Goal: Task Accomplishment & Management: Use online tool/utility

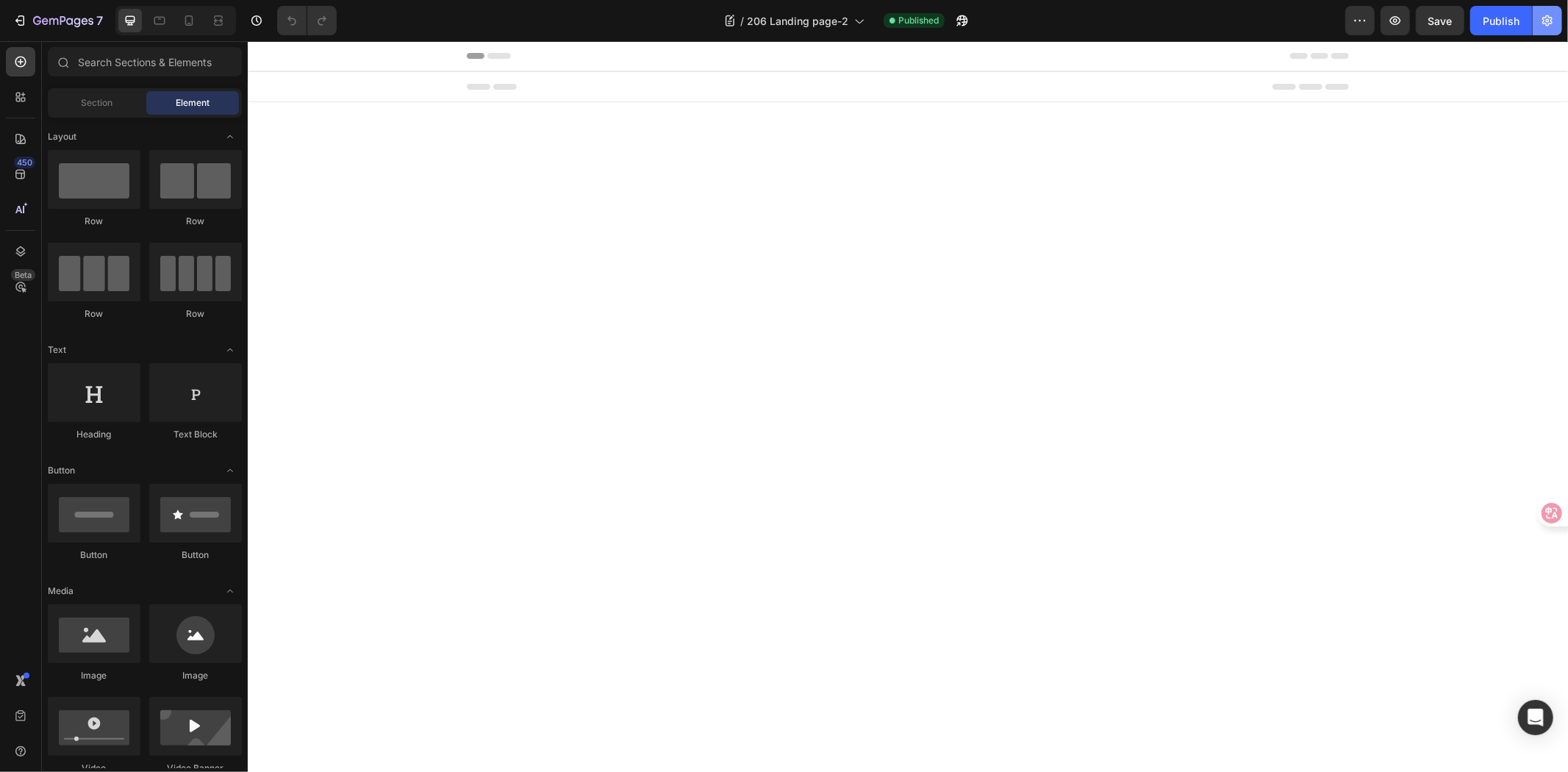
click at [1548, 13] on icon "button" at bounding box center [1548, 20] width 15 height 15
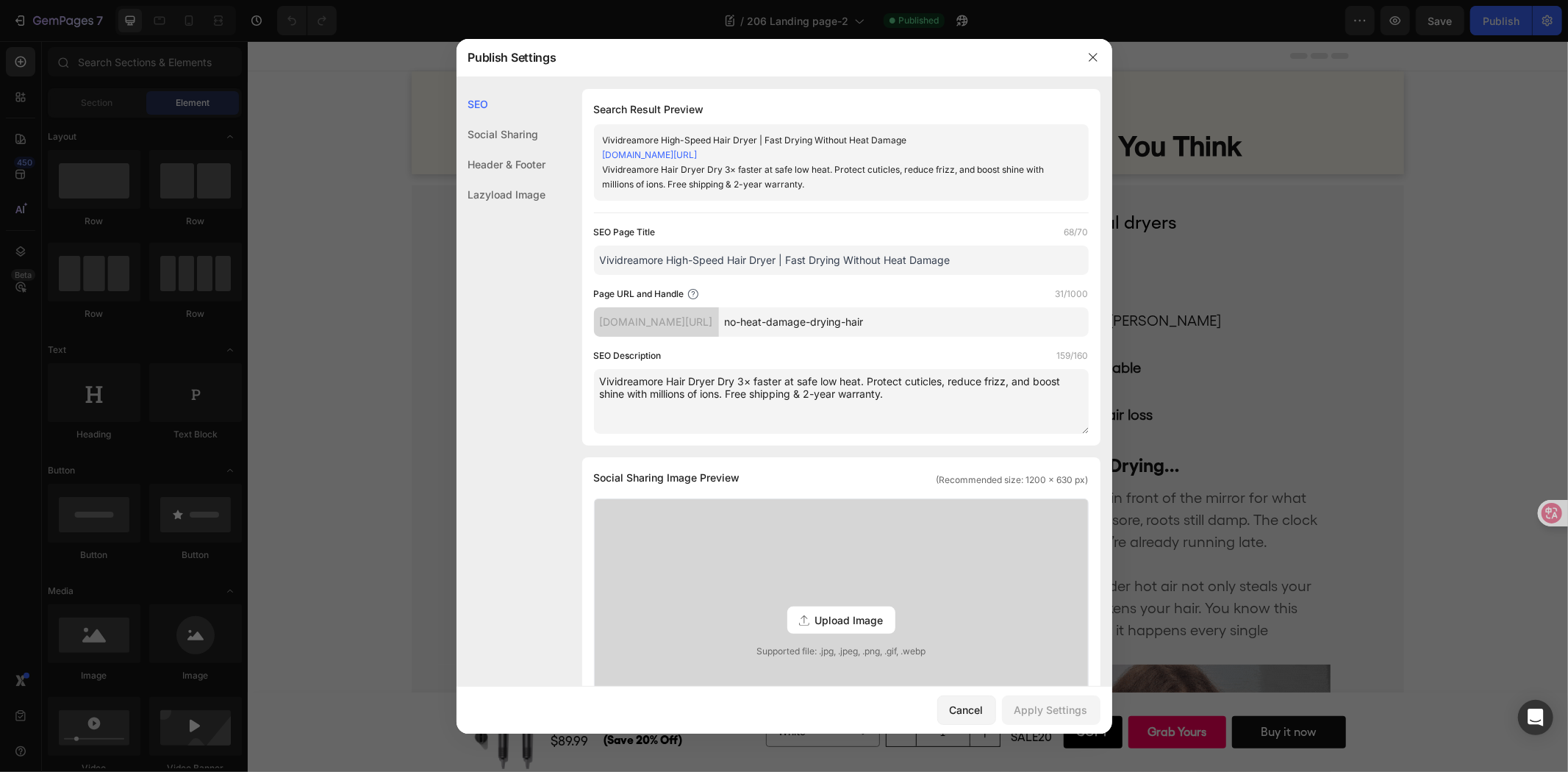
click at [951, 315] on input "no-heat-damage-drying-hair" at bounding box center [903, 322] width 370 height 29
click at [967, 706] on div "Cancel" at bounding box center [966, 710] width 33 height 16
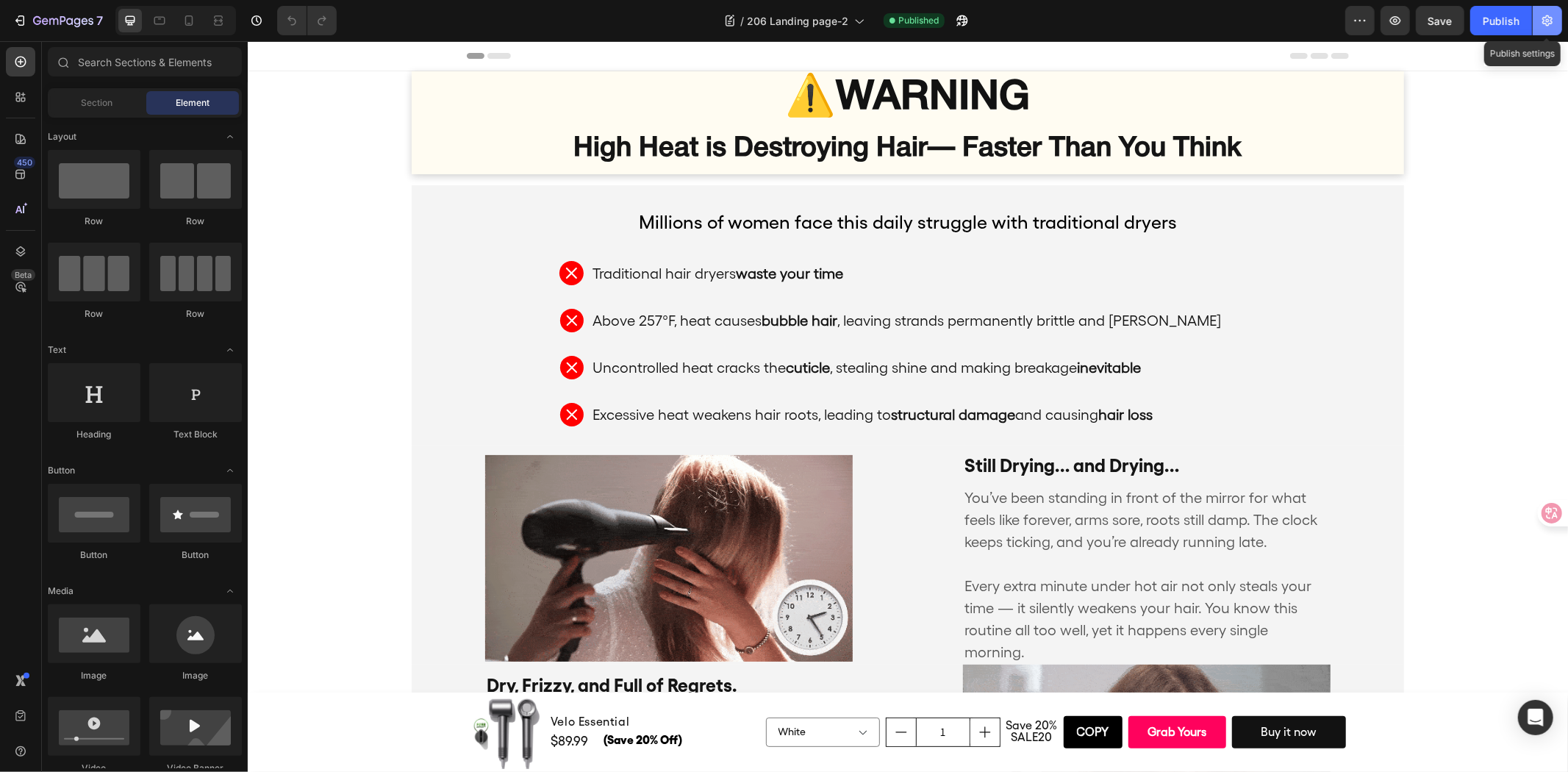
click at [1550, 18] on icon "button" at bounding box center [1548, 21] width 11 height 11
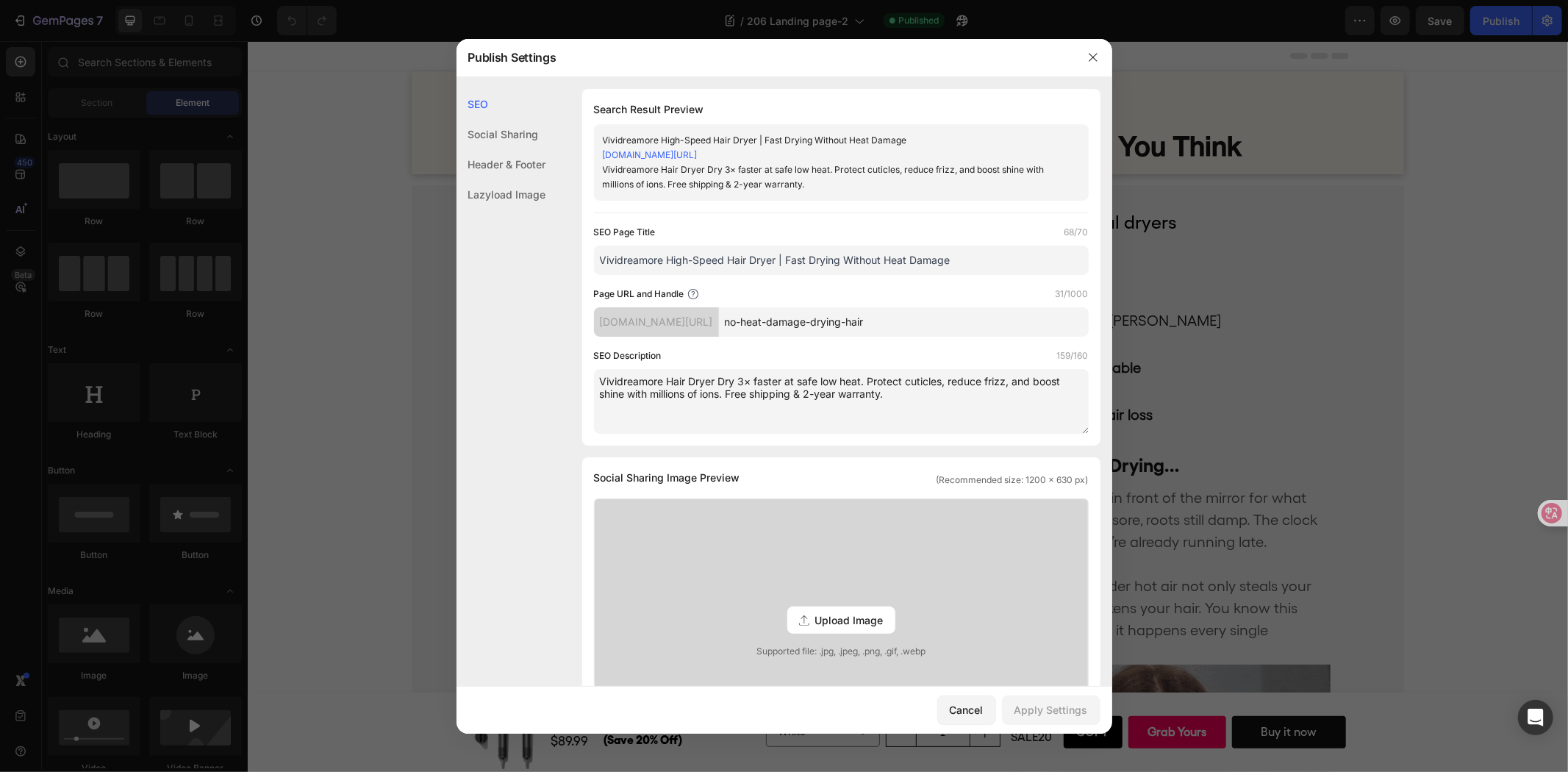
click at [768, 258] on input "Vividreamore High-Speed Hair Dryer | Fast Drying Without Heat Damage" at bounding box center [841, 261] width 495 height 29
drag, startPoint x: 976, startPoint y: 706, endPoint x: 898, endPoint y: 463, distance: 255.2
click at [976, 706] on div "Cancel" at bounding box center [966, 710] width 33 height 16
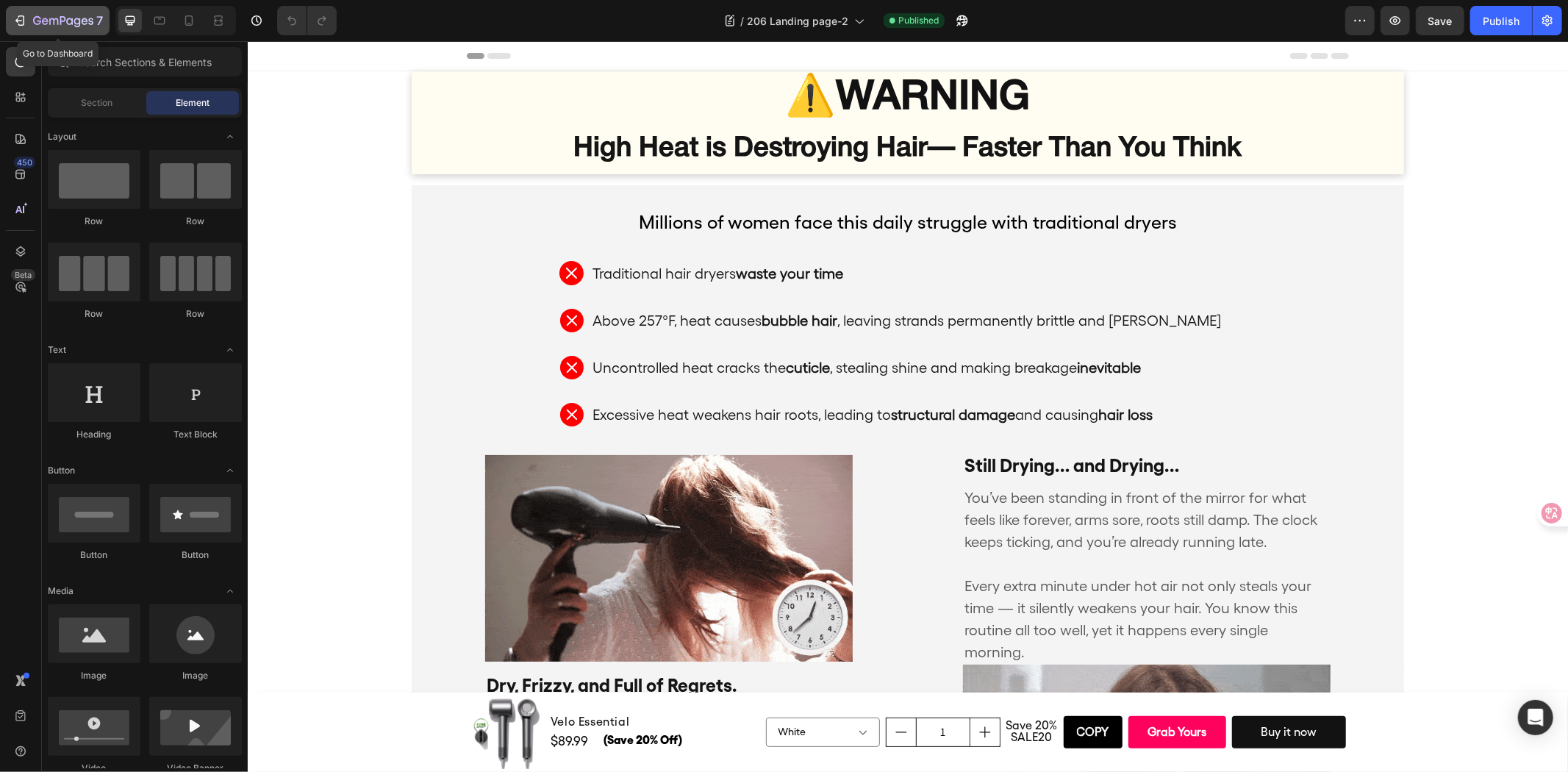
click at [69, 20] on icon "button" at bounding box center [64, 21] width 60 height 12
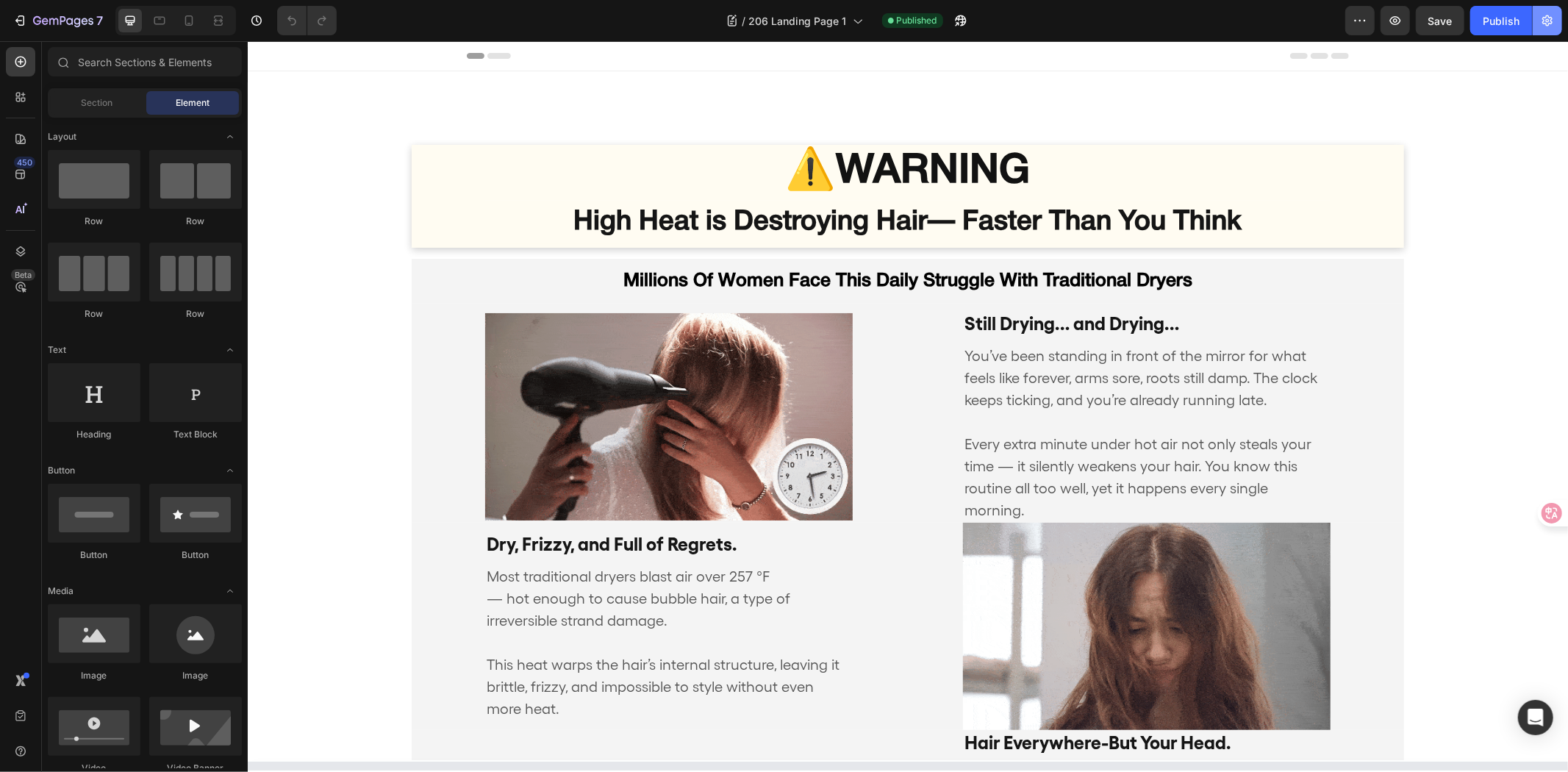
click at [1551, 24] on icon "button" at bounding box center [1548, 21] width 11 height 11
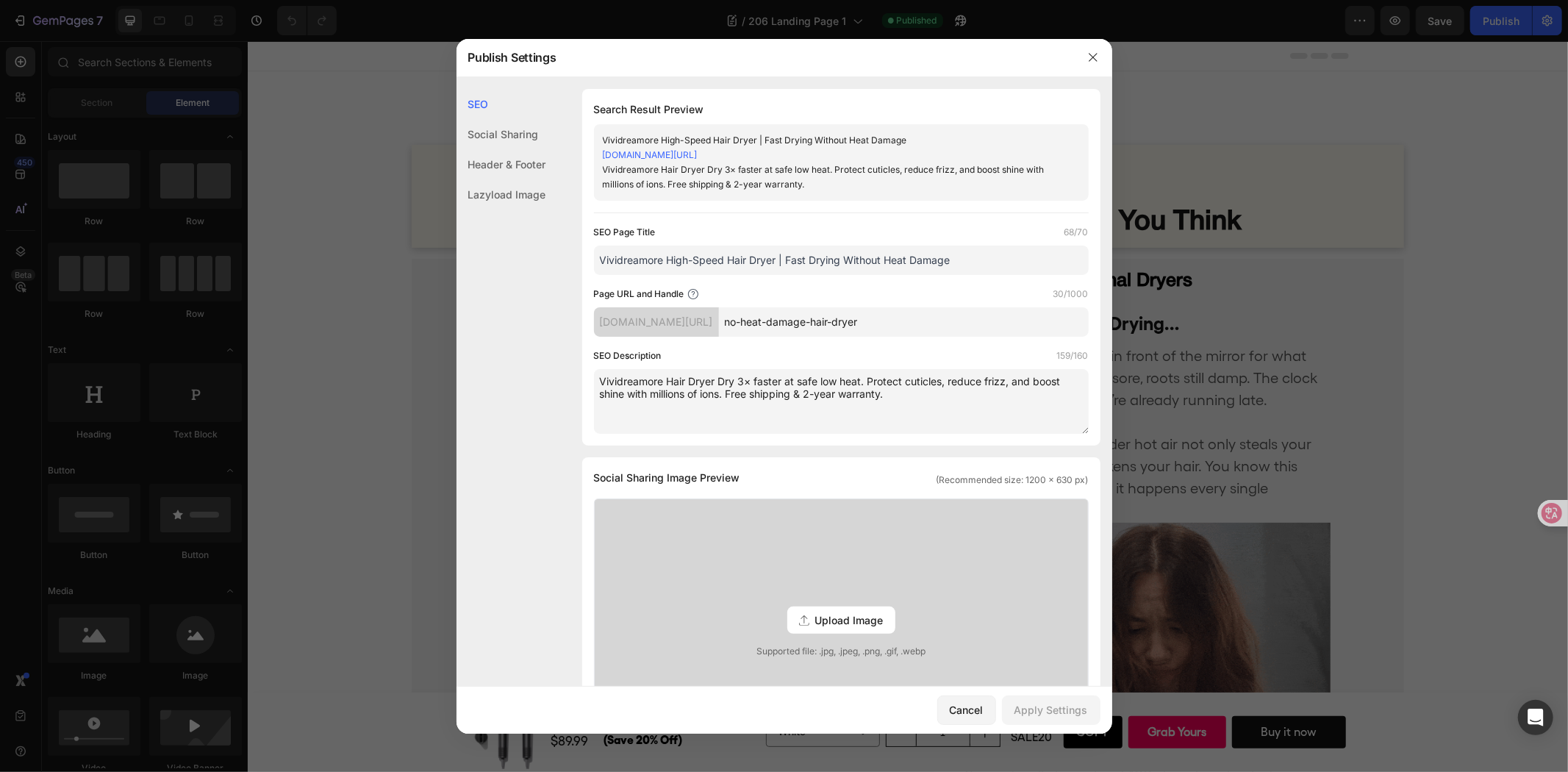
click at [977, 254] on input "Vividreamore High-Speed Hair Dryer | Fast Drying Without Heat Damage" at bounding box center [841, 261] width 495 height 29
click at [967, 709] on div "Cancel" at bounding box center [966, 710] width 33 height 16
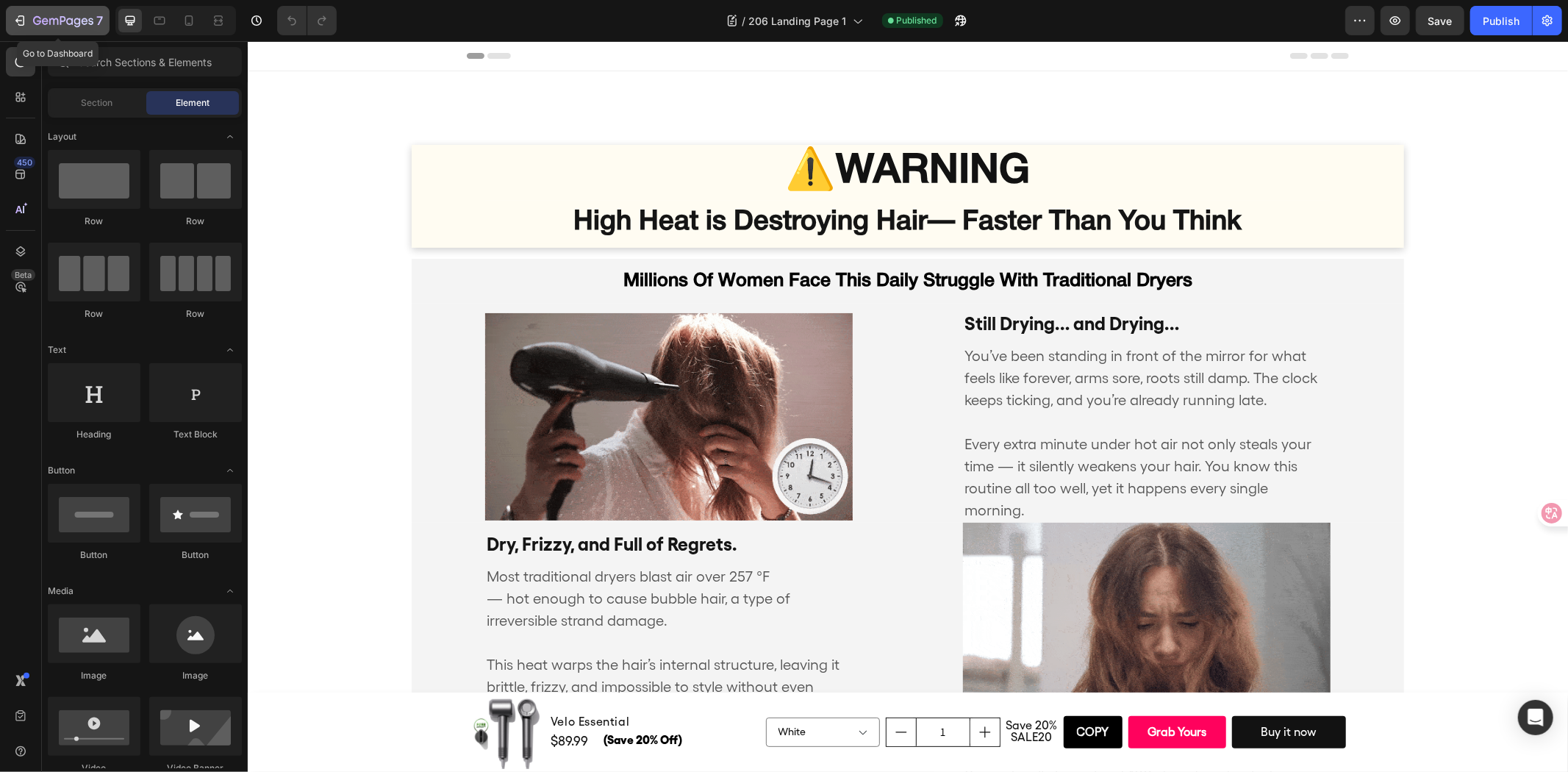
click at [86, 30] on button "7" at bounding box center [57, 20] width 104 height 29
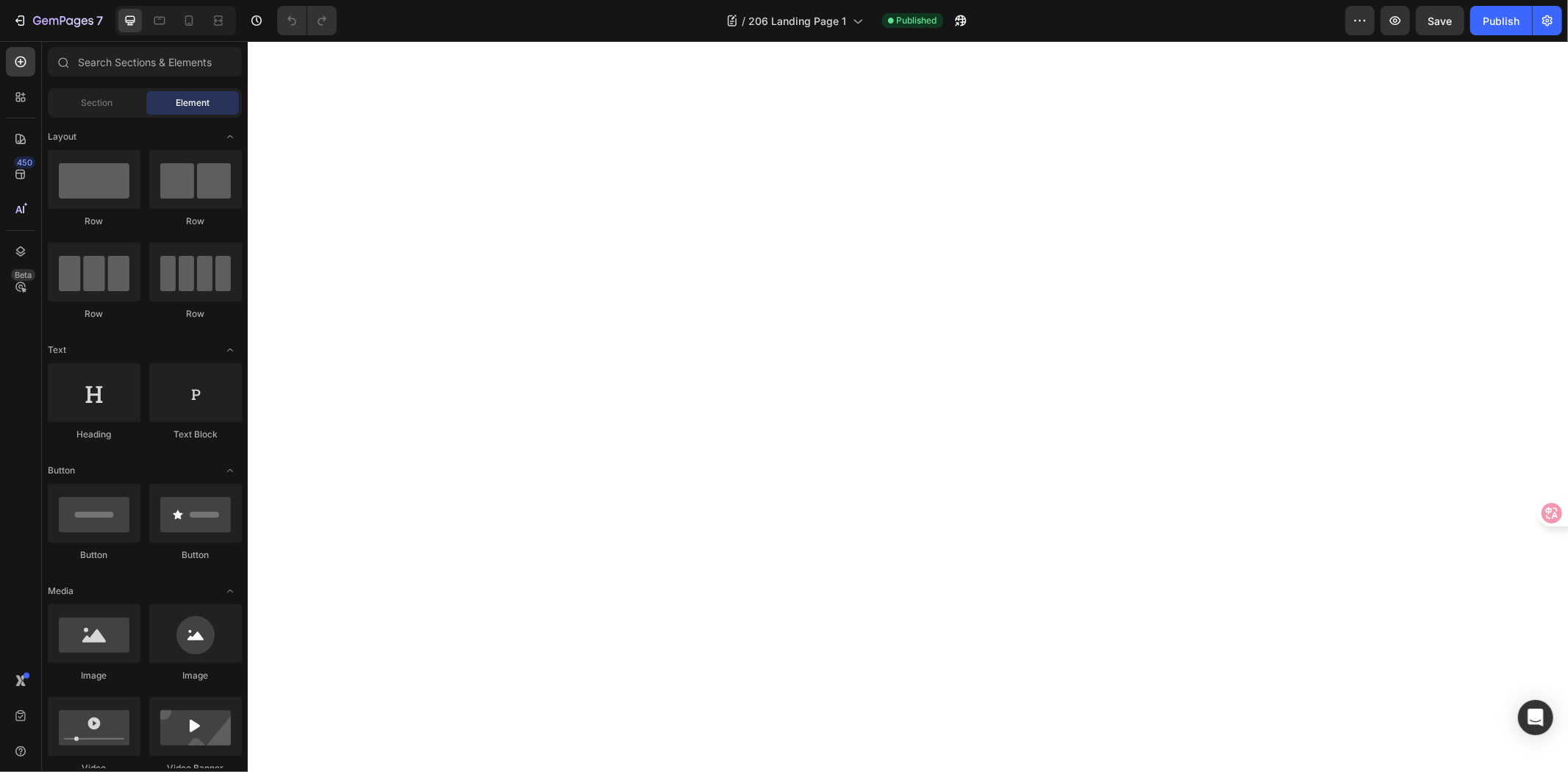
click at [1548, 30] on button "button" at bounding box center [1548, 20] width 29 height 29
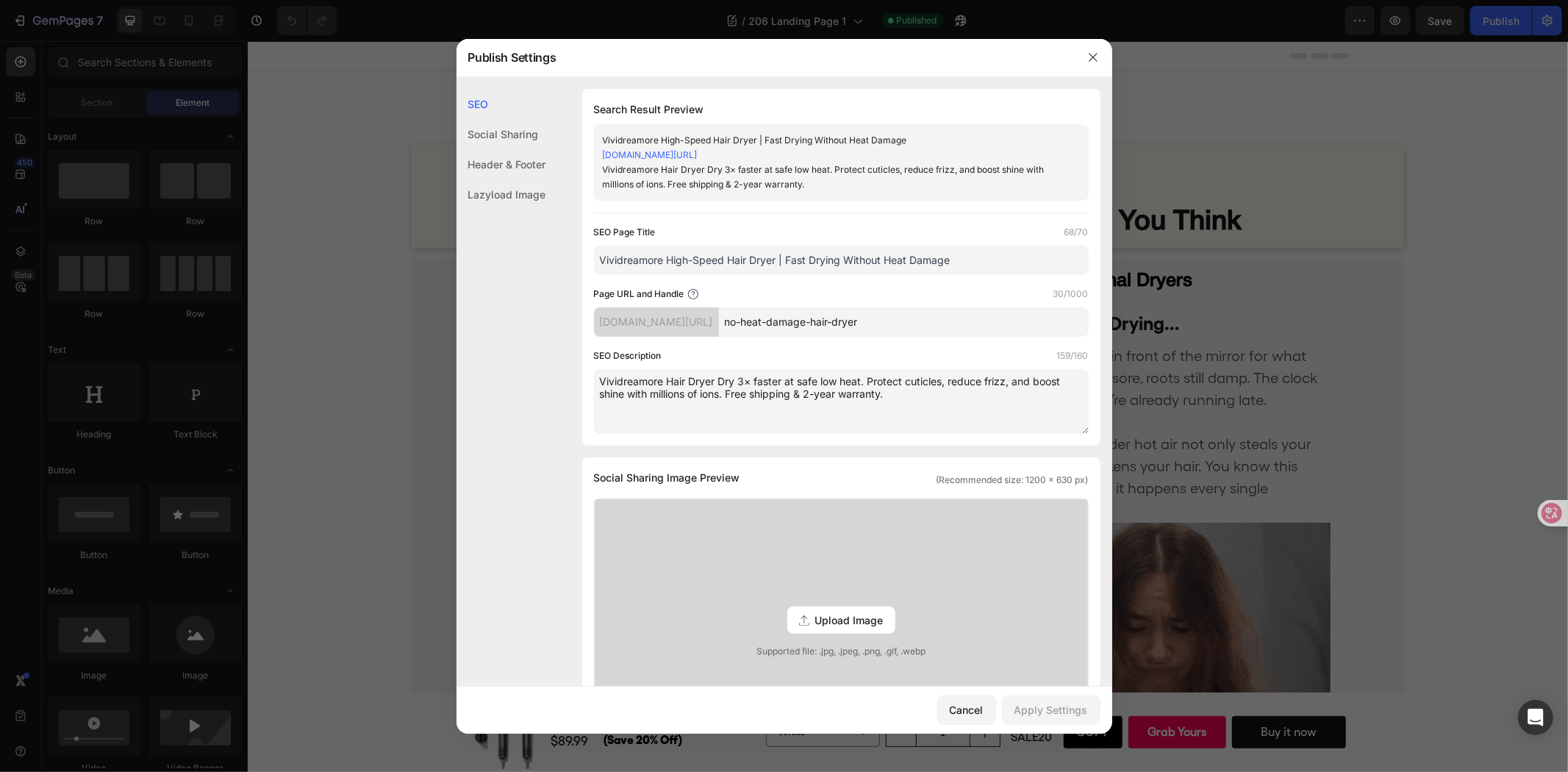
click at [947, 321] on input "no-heat-damage-hair-dryer" at bounding box center [903, 322] width 370 height 29
click at [790, 259] on input "Vividreamore High-Speed Hair Dryer | Fast Drying Without Heat Damage" at bounding box center [841, 261] width 495 height 29
drag, startPoint x: 792, startPoint y: 261, endPoint x: 863, endPoint y: 261, distance: 71.0
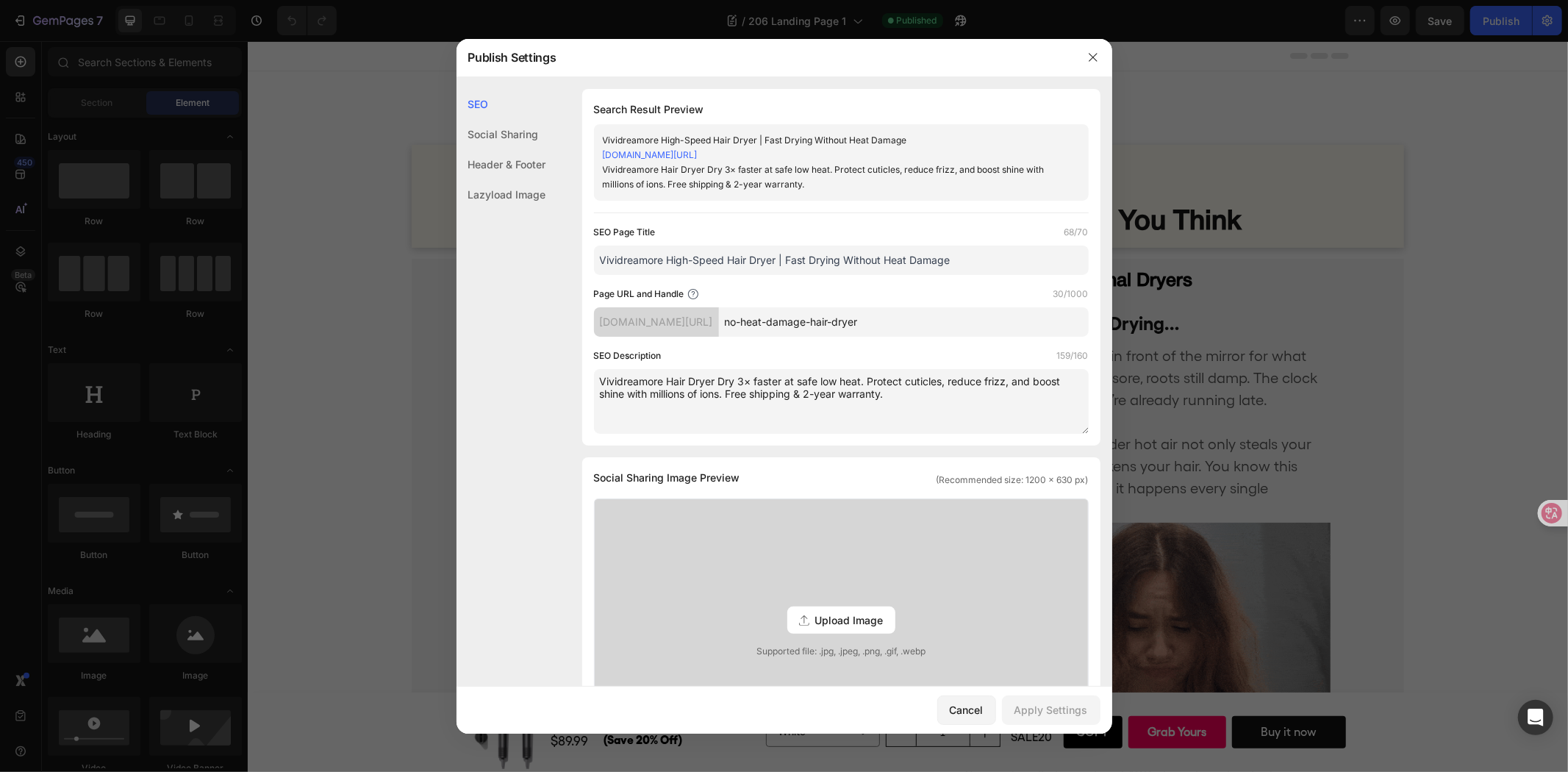
click at [863, 261] on input "Vividreamore High-Speed Hair Dryer | Fast Drying Without Heat Damage" at bounding box center [841, 261] width 495 height 29
click at [787, 261] on input "Vividreamore High-Speed Hair Dryer | Fast Drying Without Heat Damage" at bounding box center [841, 261] width 495 height 29
drag, startPoint x: 787, startPoint y: 254, endPoint x: 969, endPoint y: 253, distance: 182.0
click at [969, 253] on input "Vividreamore High-Speed Hair Dryer | Fast Drying Without Heat Damage" at bounding box center [841, 261] width 495 height 29
paste input "Dry Fast While Protecting From"
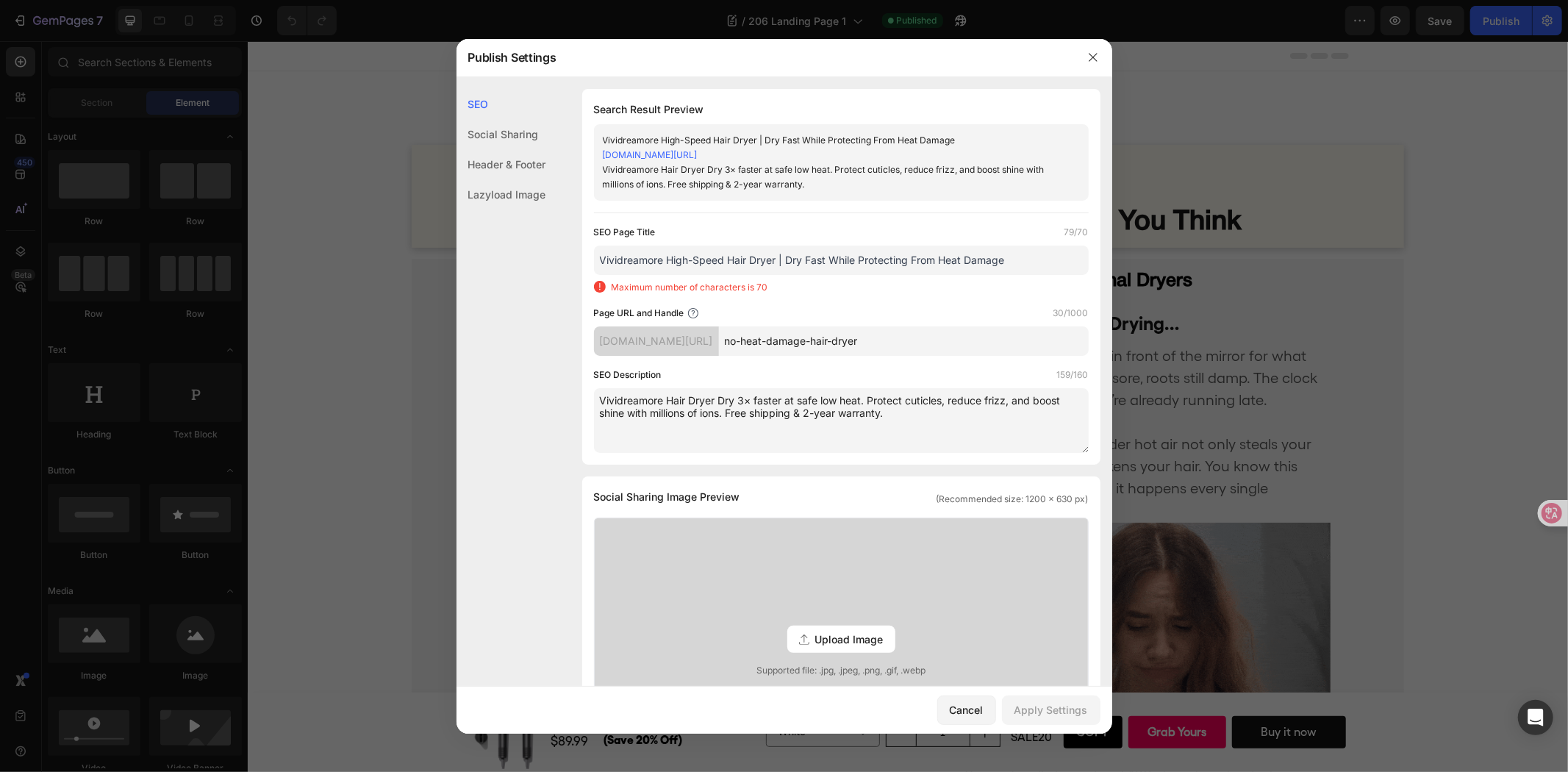
drag, startPoint x: 667, startPoint y: 261, endPoint x: 724, endPoint y: 265, distance: 57.1
click at [724, 265] on input "Vividreamore High-Speed Hair Dryer | Dry Fast While Protecting From Heat Damage" at bounding box center [841, 261] width 495 height 29
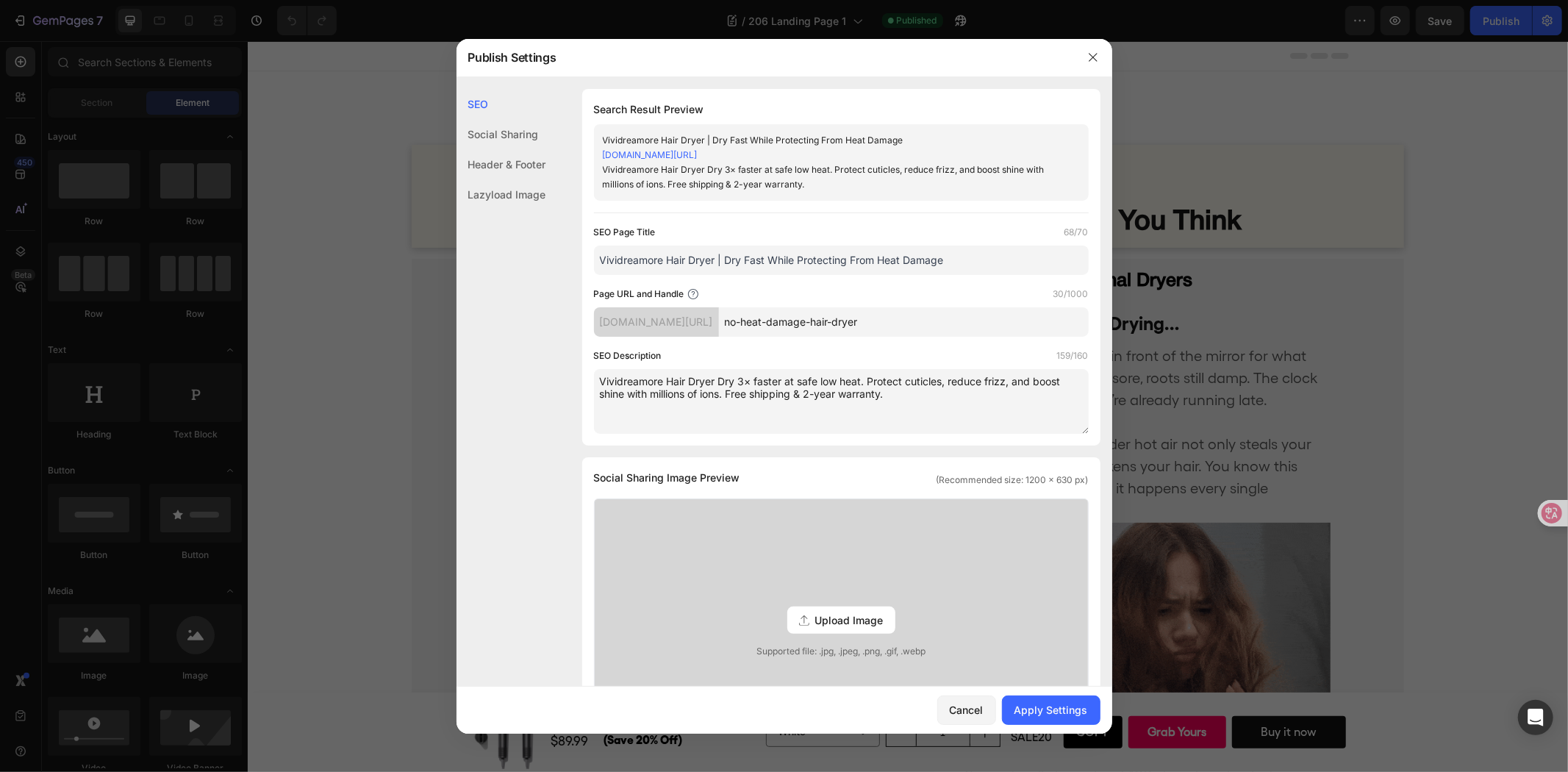
drag, startPoint x: 725, startPoint y: 261, endPoint x: 997, endPoint y: 253, distance: 272.1
click at [997, 253] on input "Vividreamore Hair Dryer | Dry Fast While Protecting From Heat Damage" at bounding box center [841, 261] width 495 height 29
type input "Vividreamore Hair Dryer | Dry Fast While Protecting From Heat Damage"
click at [1059, 700] on button "Apply Settings" at bounding box center [1051, 711] width 99 height 29
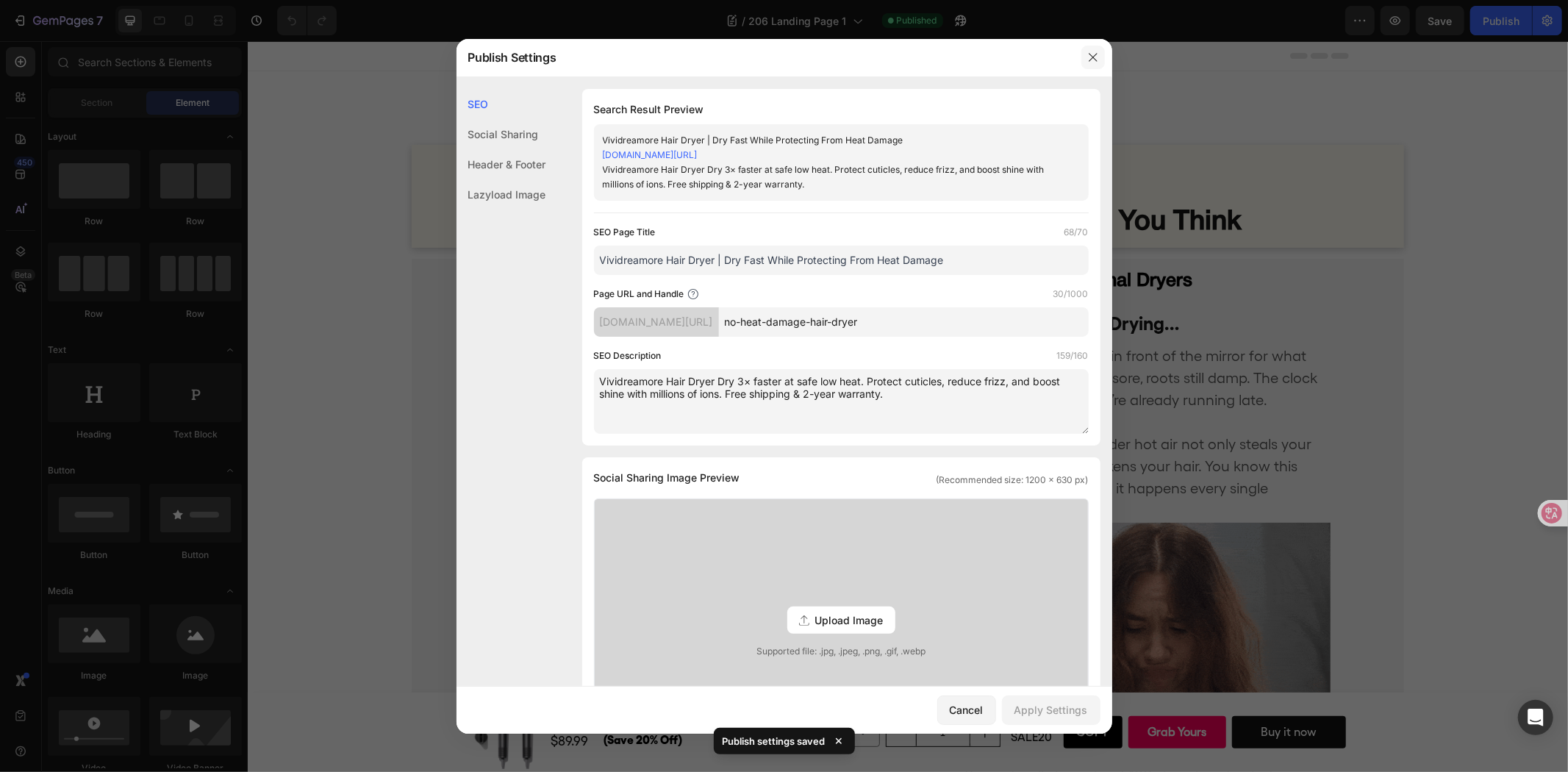
click at [1097, 63] on icon "button" at bounding box center [1093, 57] width 11 height 11
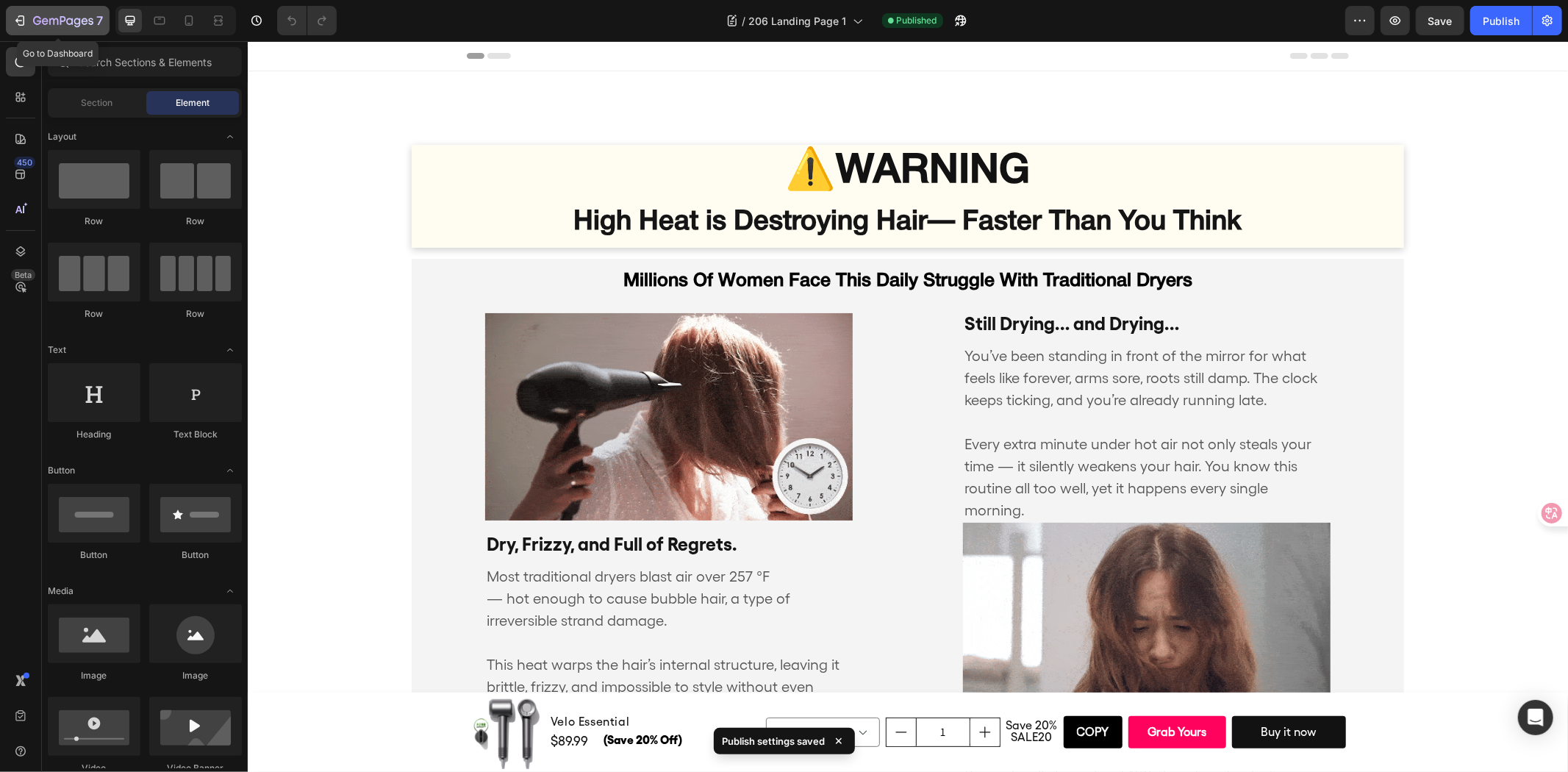
click at [56, 19] on icon "button" at bounding box center [64, 21] width 60 height 12
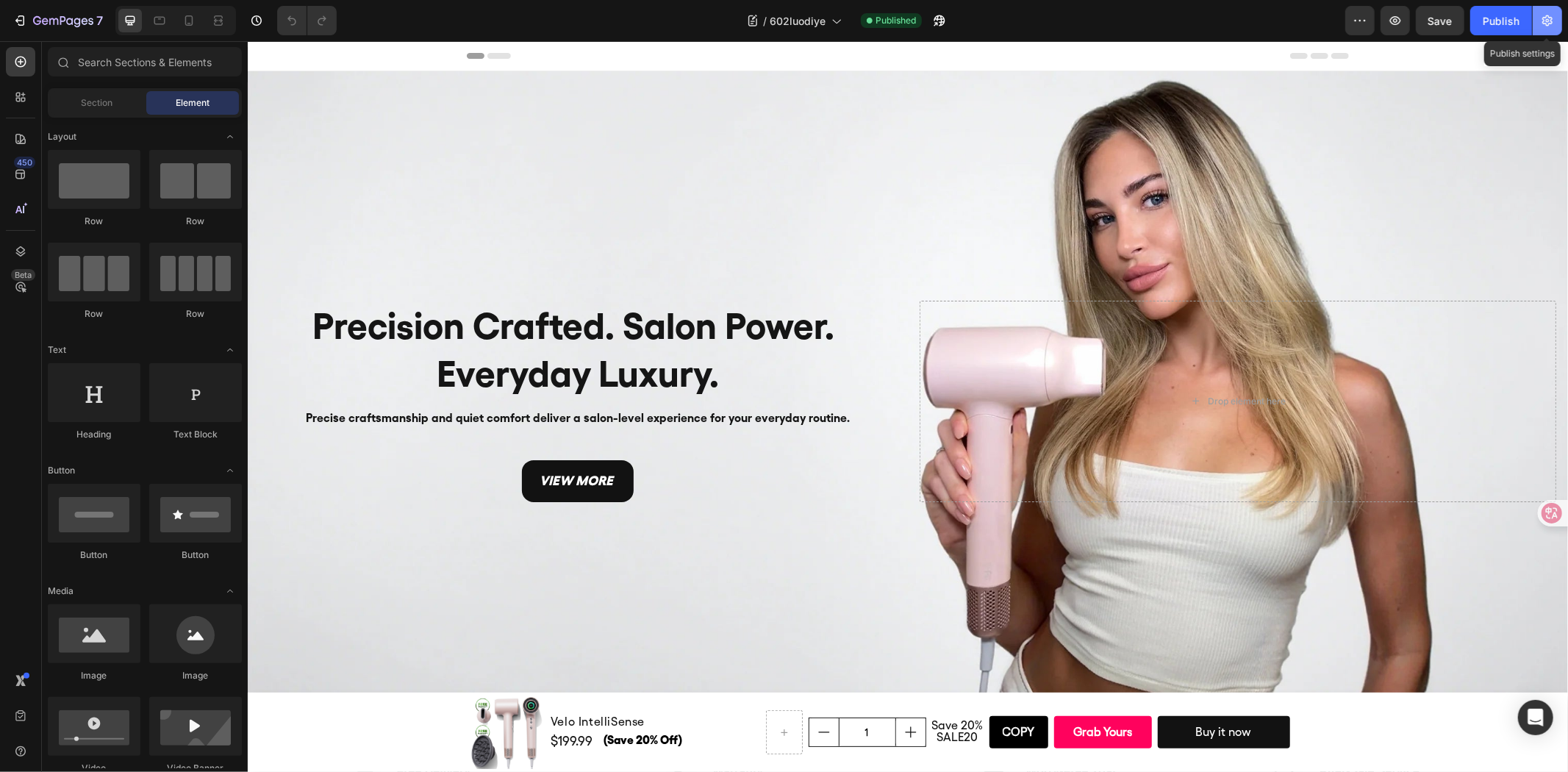
click at [1553, 18] on icon "button" at bounding box center [1548, 20] width 15 height 15
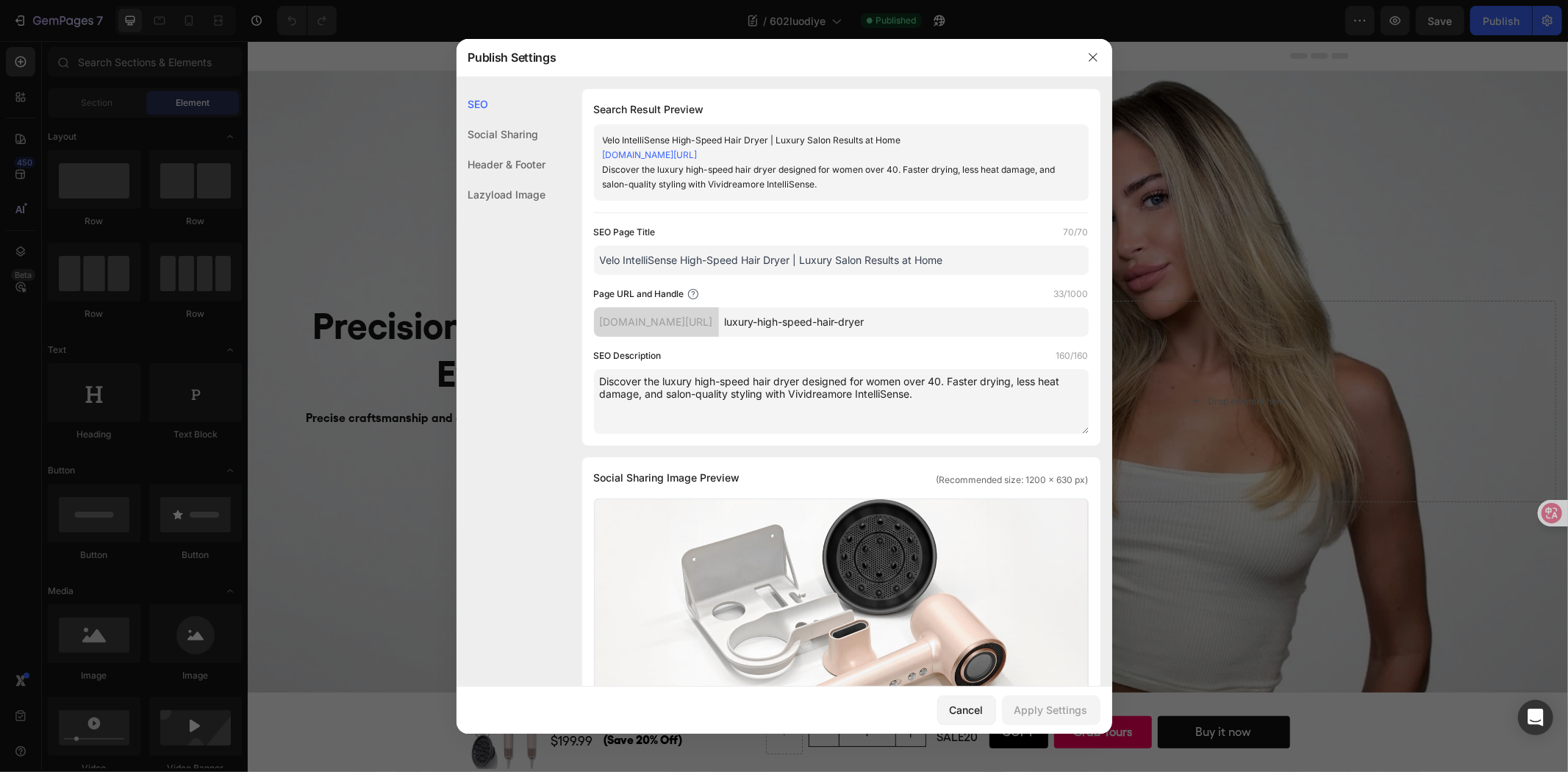
click at [947, 261] on input "Velo IntelliSense High-Speed Hair Dryer | Luxury Salon Results at Home" at bounding box center [841, 261] width 495 height 29
drag, startPoint x: 714, startPoint y: 676, endPoint x: 962, endPoint y: 717, distance: 251.4
click at [962, 717] on div "Cancel" at bounding box center [966, 710] width 33 height 16
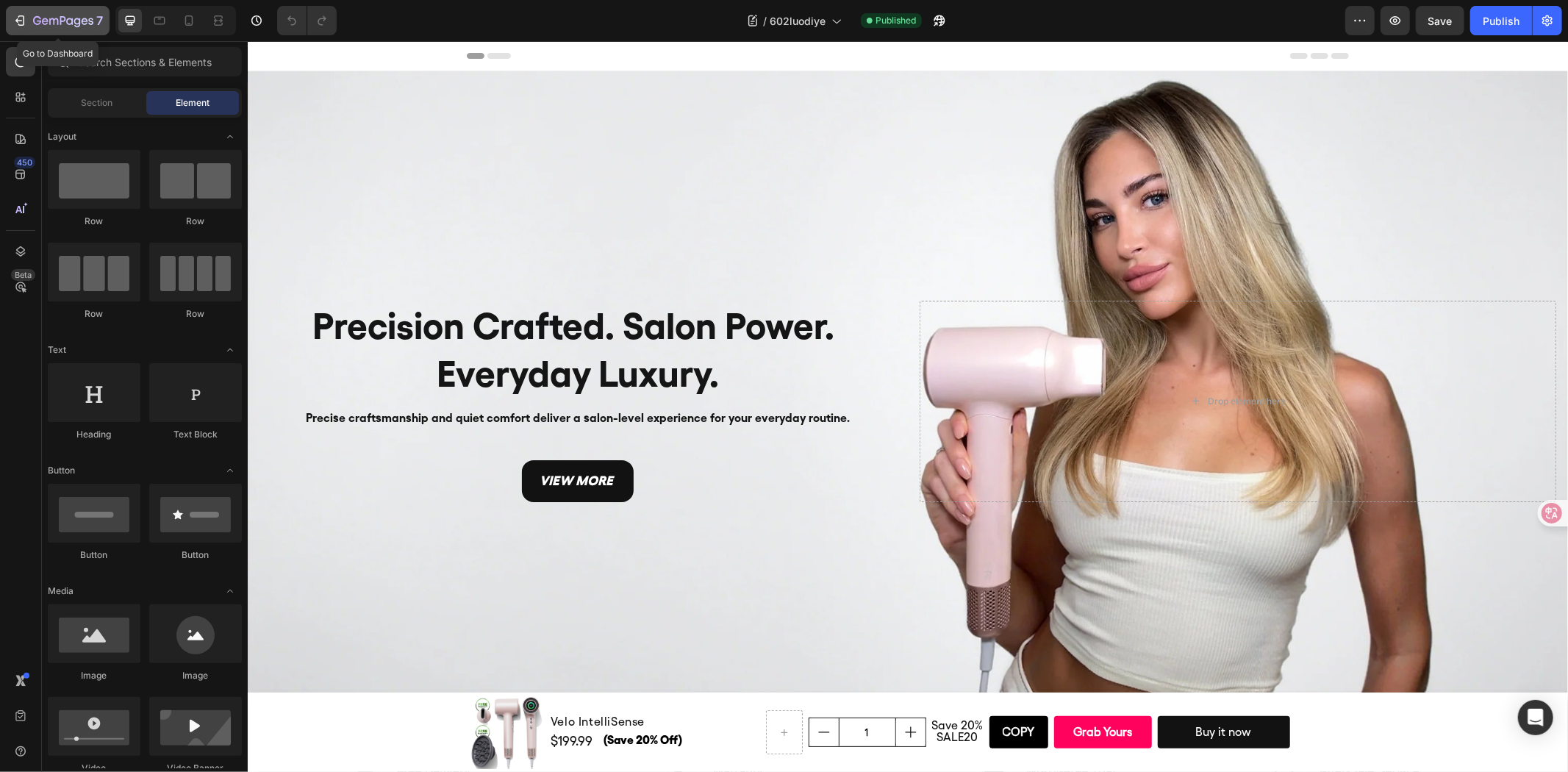
click at [84, 20] on icon "button" at bounding box center [85, 21] width 7 height 7
